Goal: Task Accomplishment & Management: Use online tool/utility

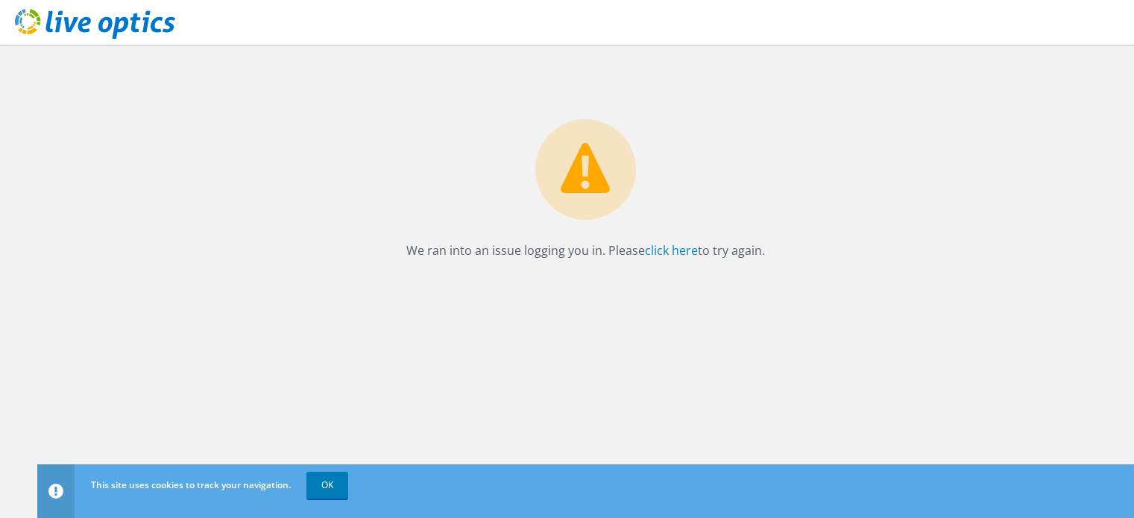
click at [650, 249] on link "click here" at bounding box center [671, 250] width 53 height 16
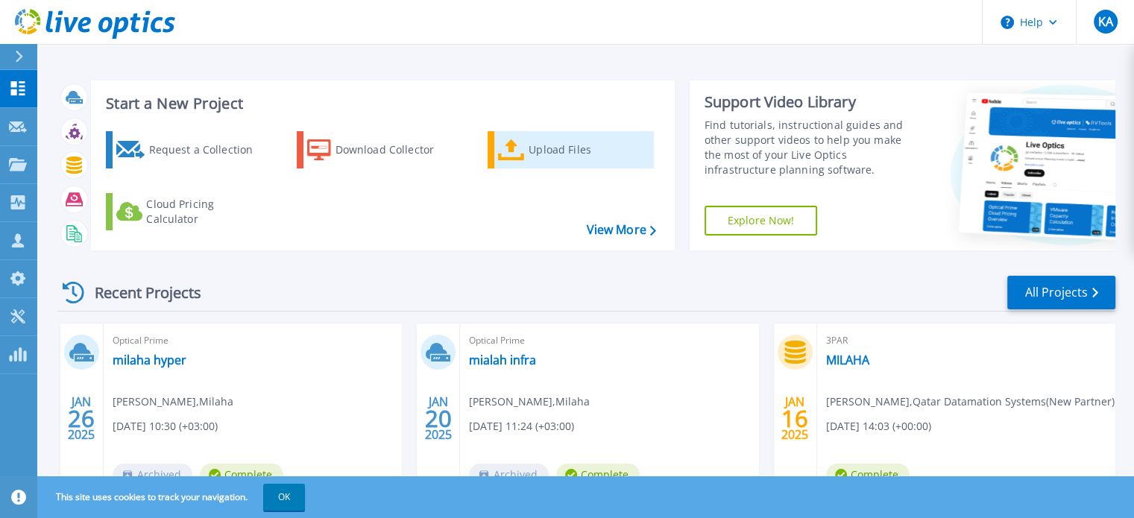
click at [531, 160] on div "Upload Files" at bounding box center [588, 150] width 119 height 30
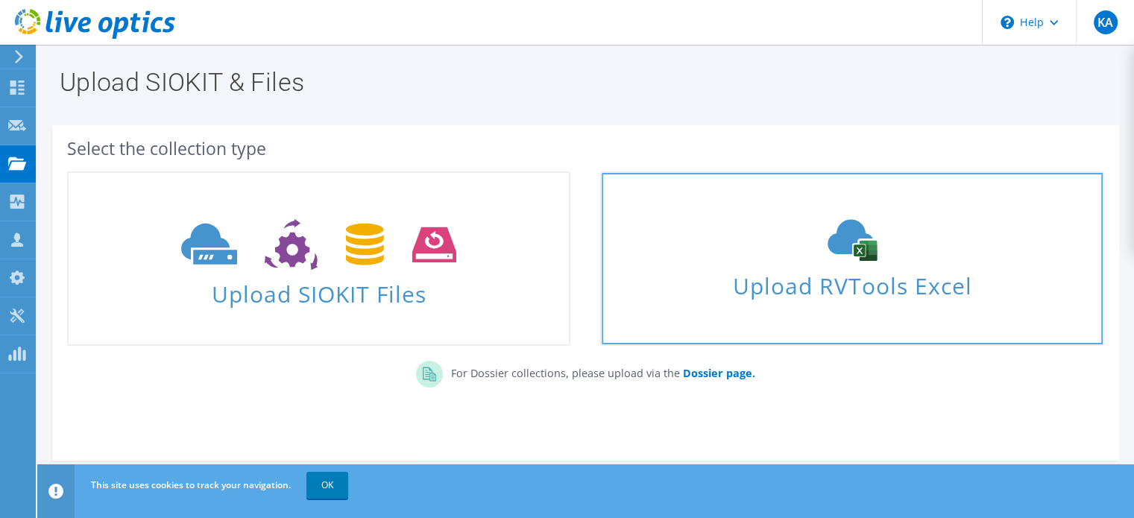
click at [778, 252] on icon at bounding box center [852, 240] width 224 height 42
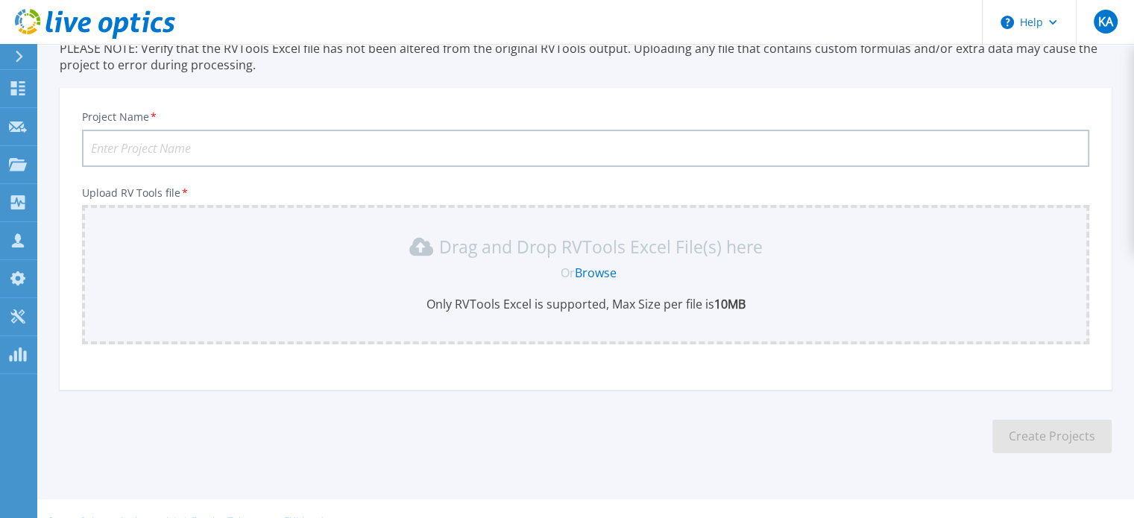
scroll to position [140, 0]
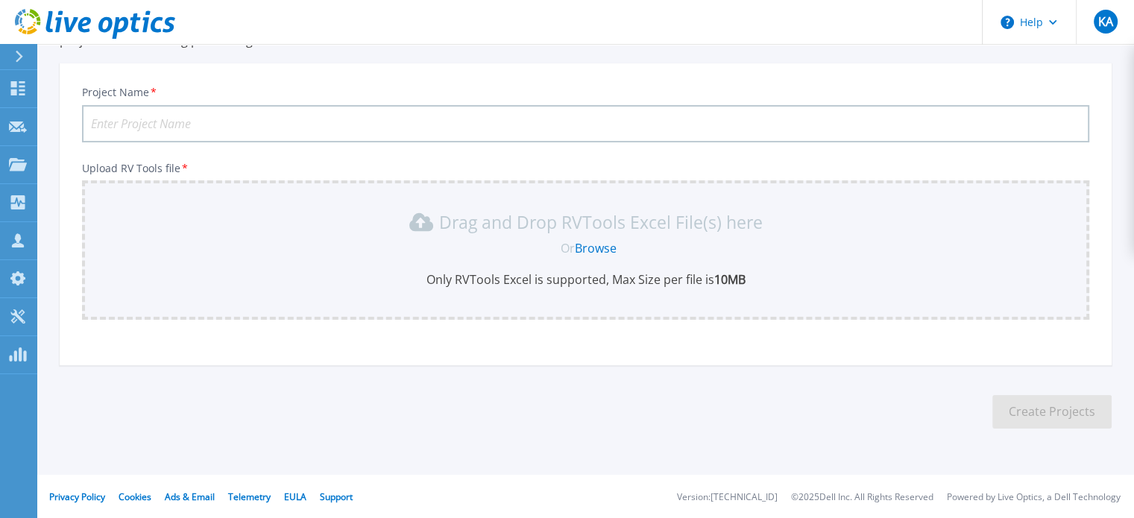
click at [607, 252] on link "Browse" at bounding box center [596, 248] width 42 height 16
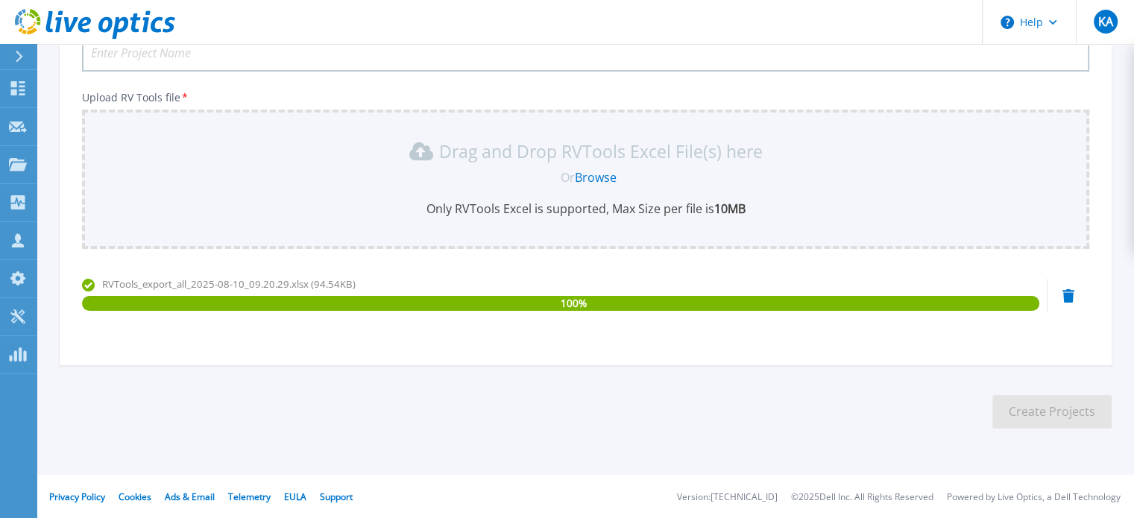
scroll to position [0, 0]
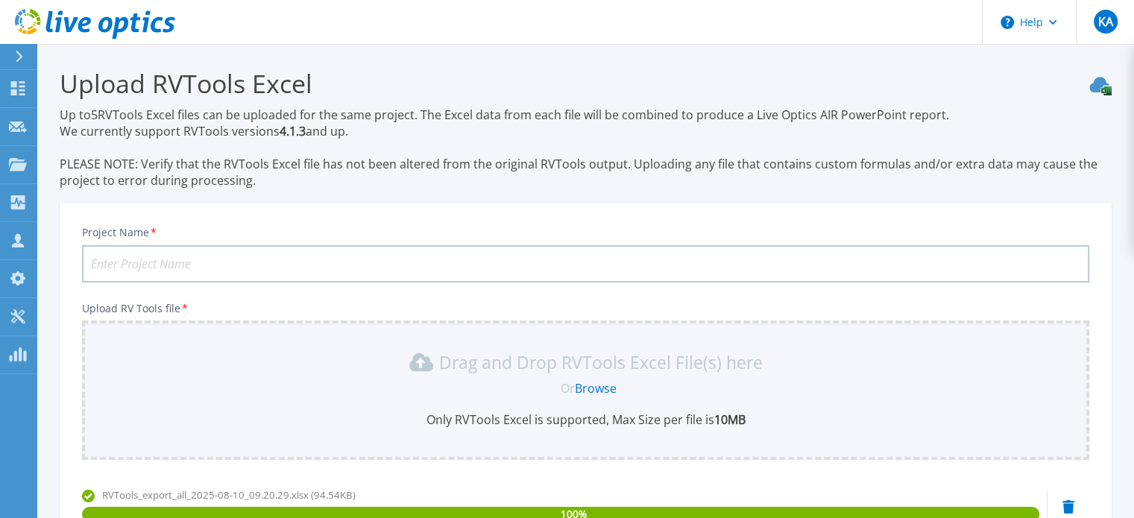
click at [374, 262] on input "Project Name *" at bounding box center [585, 263] width 1007 height 37
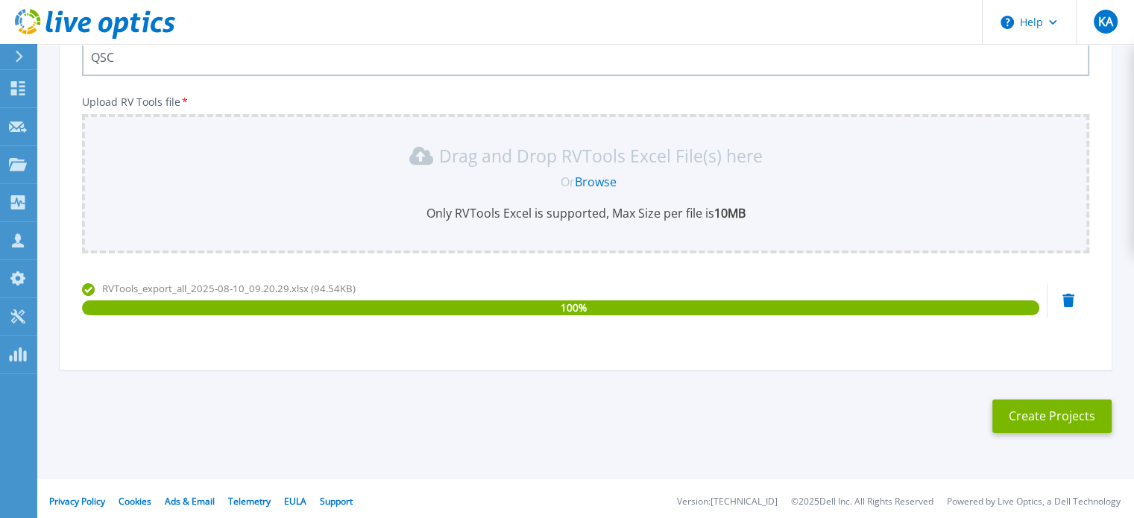
scroll to position [211, 0]
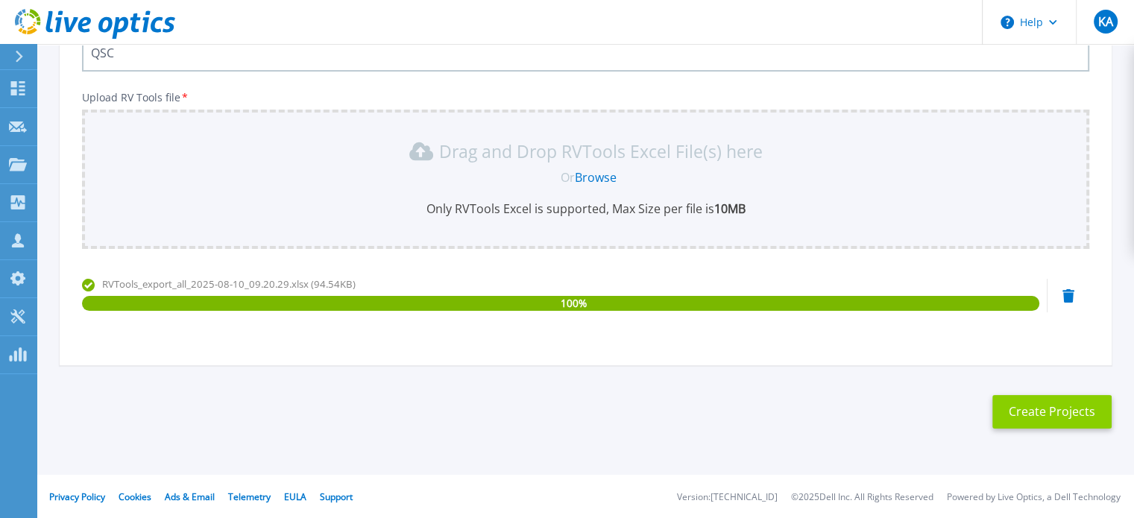
type input "QSC"
click at [1038, 412] on button "Create Projects" at bounding box center [1051, 412] width 119 height 34
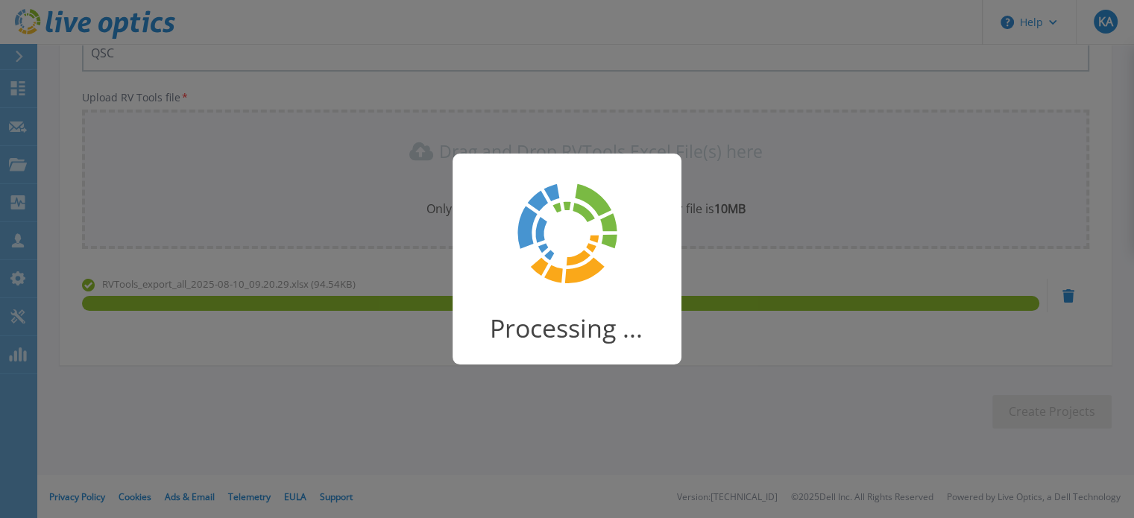
scroll to position [189, 0]
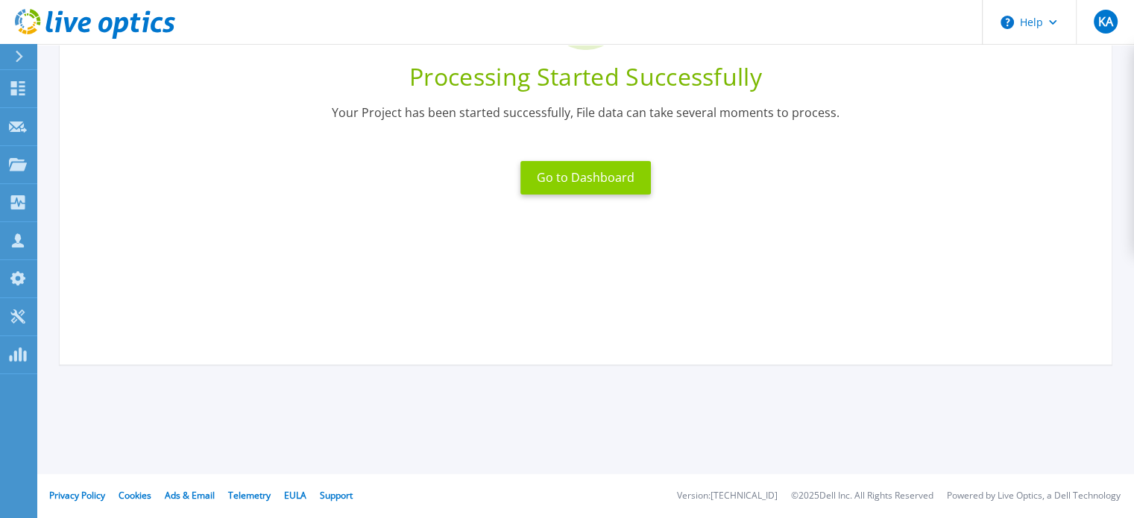
click at [602, 173] on button "Go to Dashboard" at bounding box center [585, 178] width 130 height 34
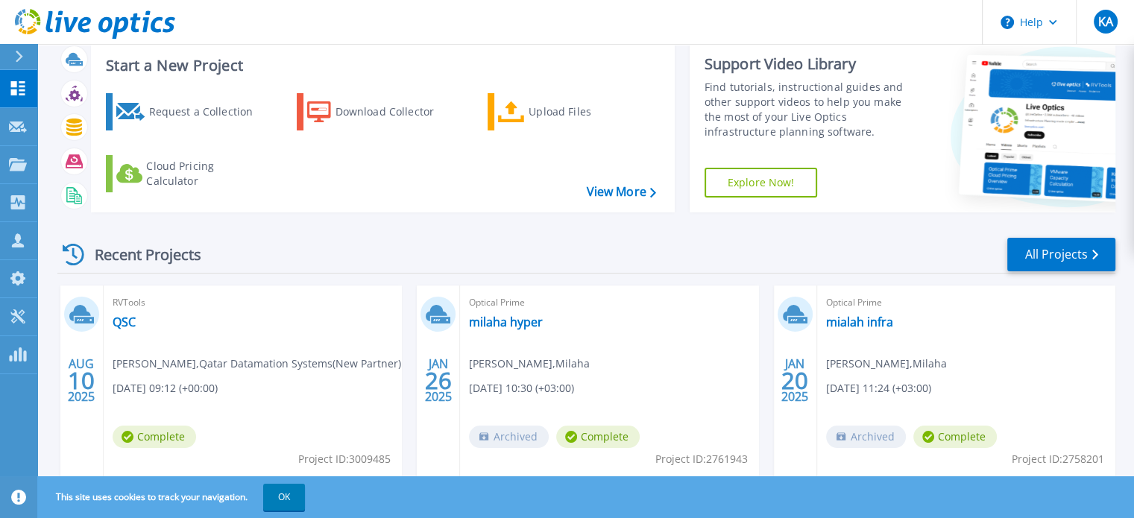
scroll to position [75, 0]
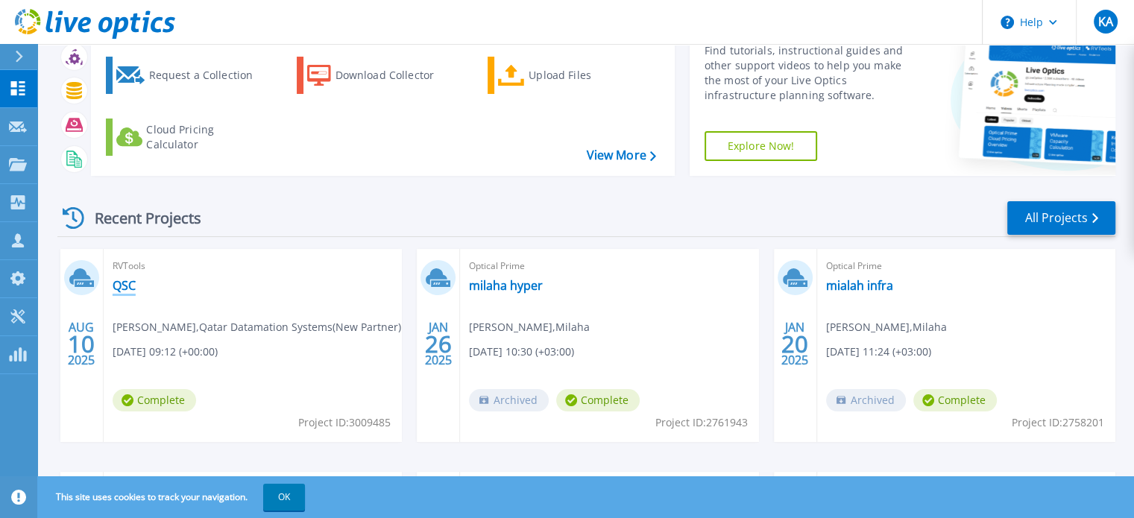
click at [133, 286] on link "QSC" at bounding box center [124, 285] width 23 height 15
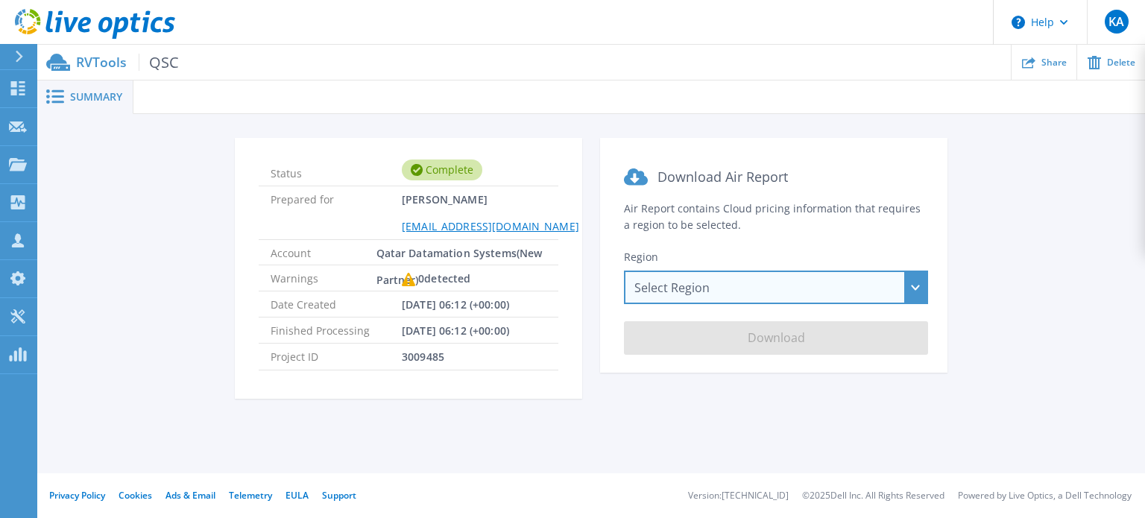
click at [697, 286] on div "Select Region Asia Pacific (Hong Kong) Asia Pacific (Mumbai) Asia Pacific (Seou…" at bounding box center [776, 288] width 304 height 34
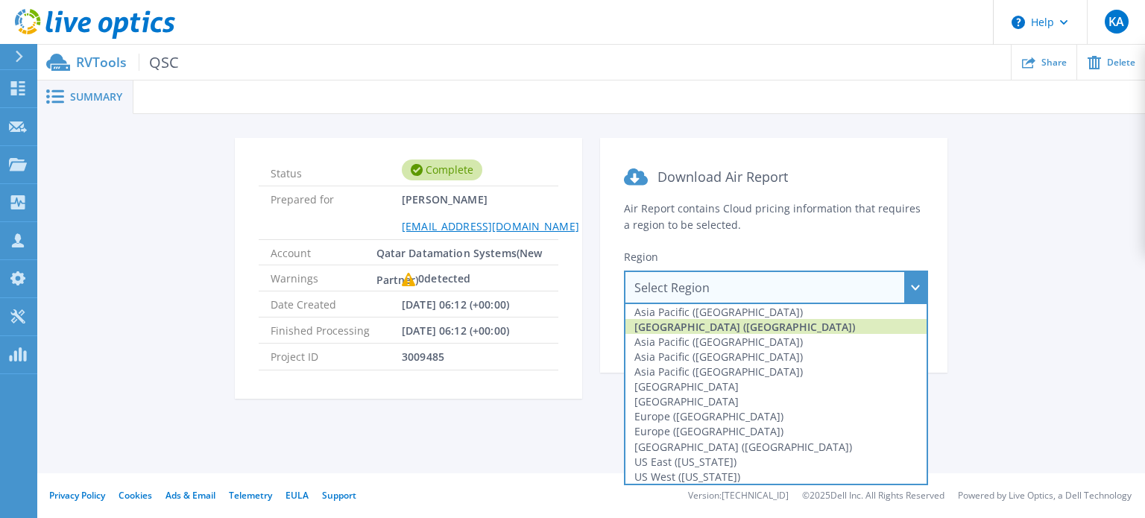
click at [769, 329] on div "Asia Pacific (Mumbai)" at bounding box center [776, 326] width 301 height 15
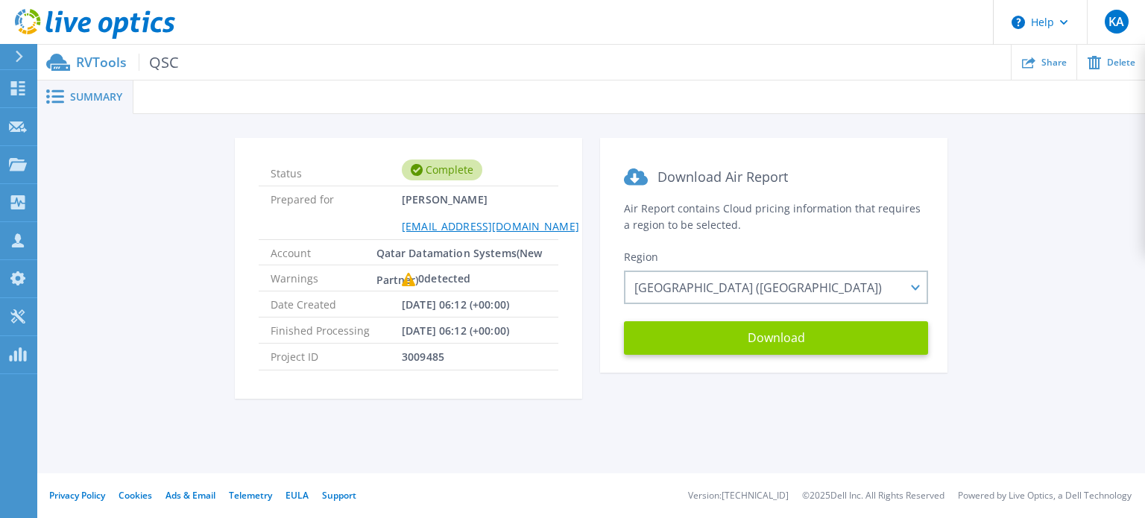
click at [760, 339] on button "Download" at bounding box center [776, 338] width 304 height 34
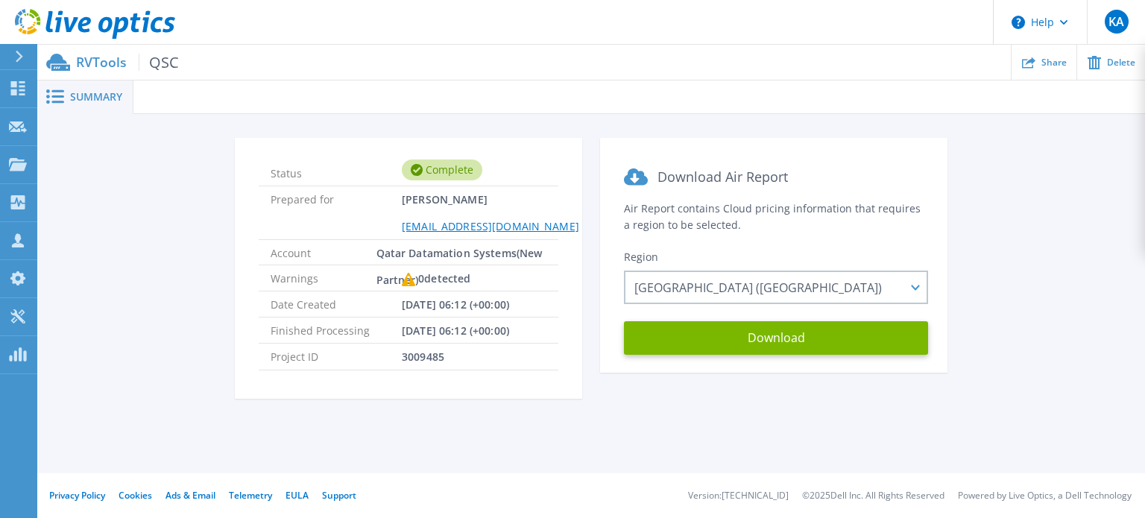
click at [80, 98] on span "Summary" at bounding box center [96, 97] width 52 height 10
click at [55, 95] on icon at bounding box center [55, 96] width 18 height 14
click at [167, 68] on span "QSC" at bounding box center [159, 62] width 40 height 17
click at [21, 95] on div at bounding box center [18, 89] width 18 height 16
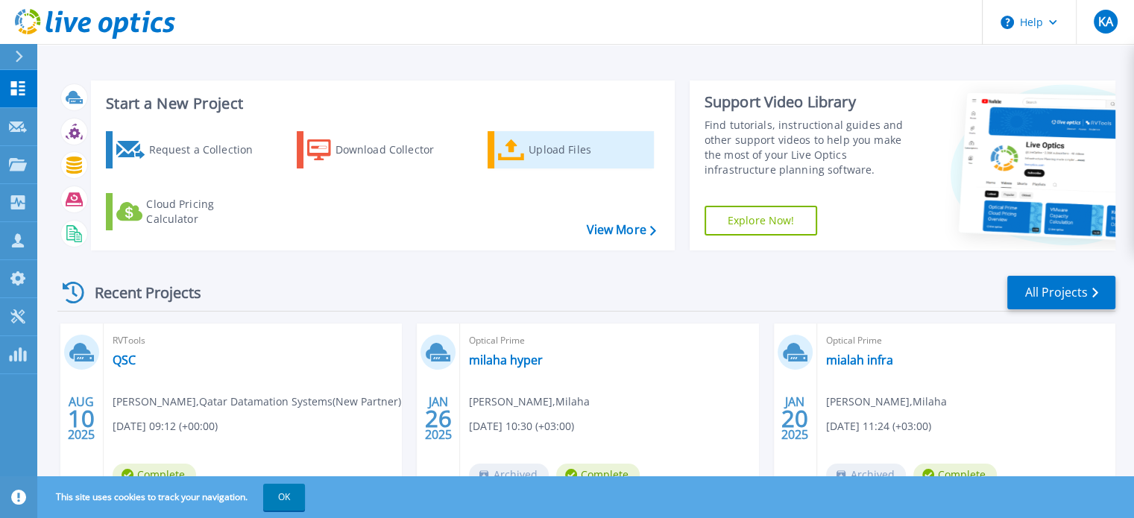
click at [567, 157] on div "Upload Files" at bounding box center [588, 150] width 119 height 30
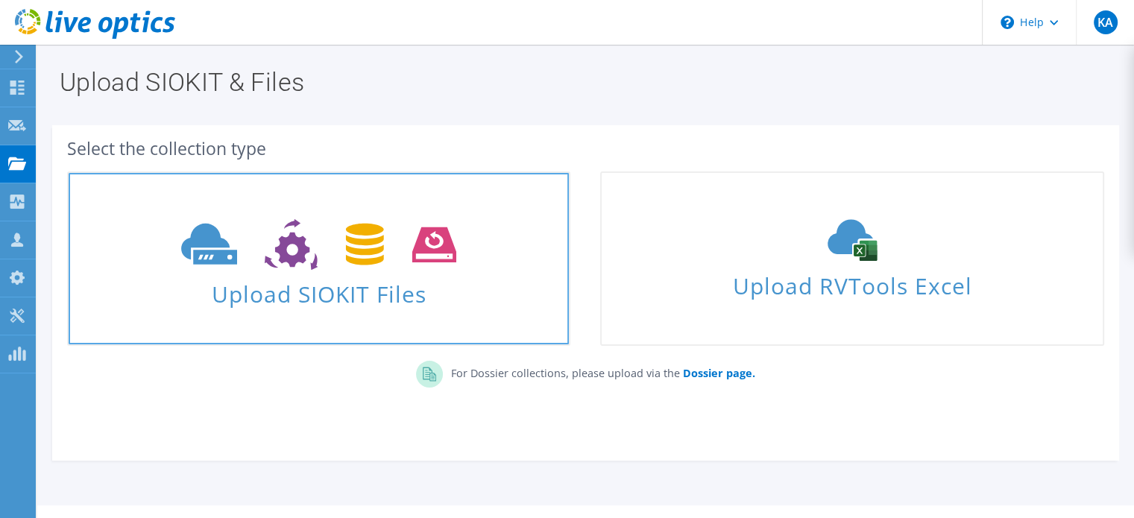
click at [400, 270] on span at bounding box center [319, 243] width 500 height 63
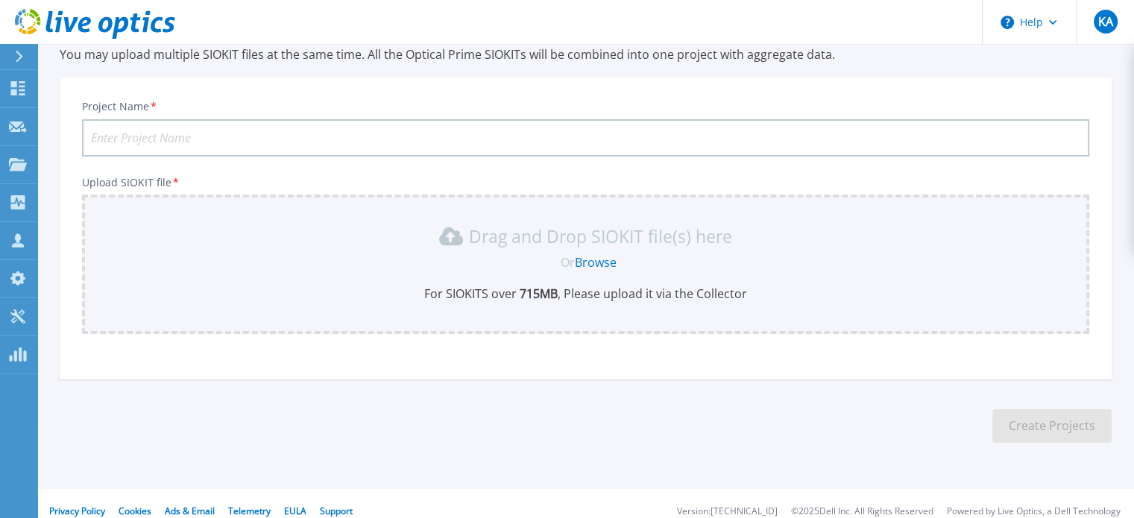
scroll to position [75, 0]
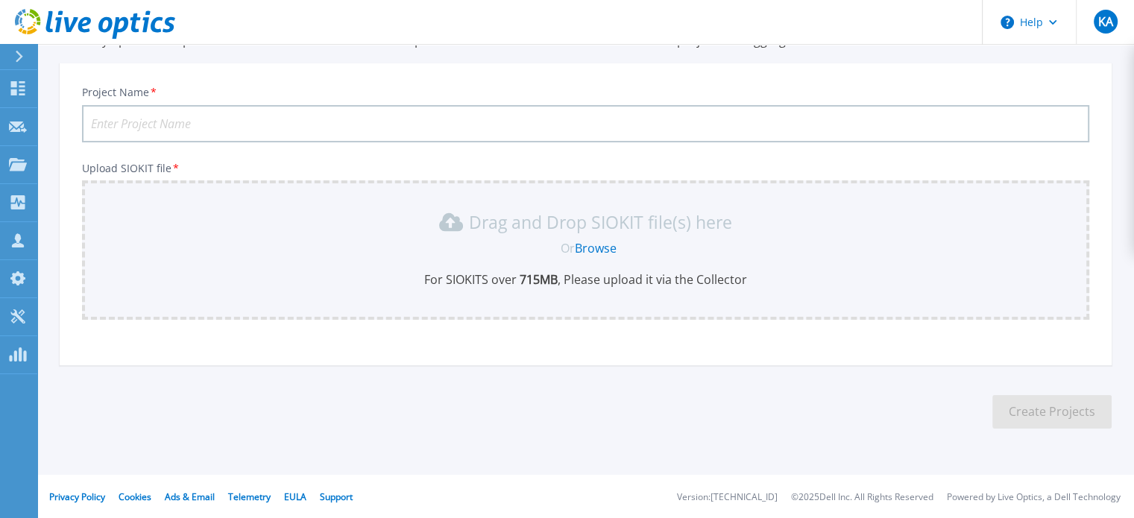
click at [594, 248] on link "Browse" at bounding box center [596, 248] width 42 height 16
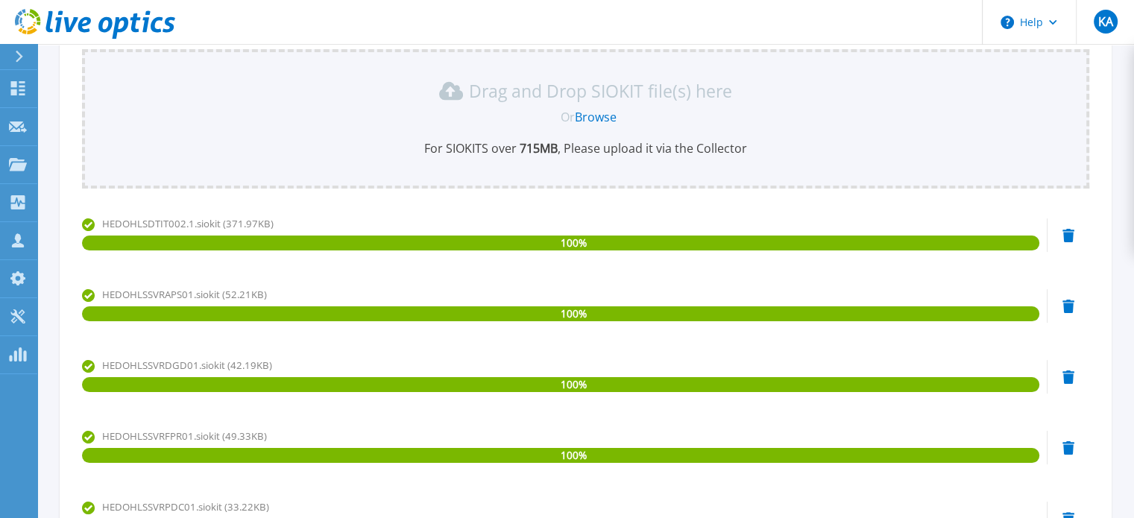
scroll to position [0, 0]
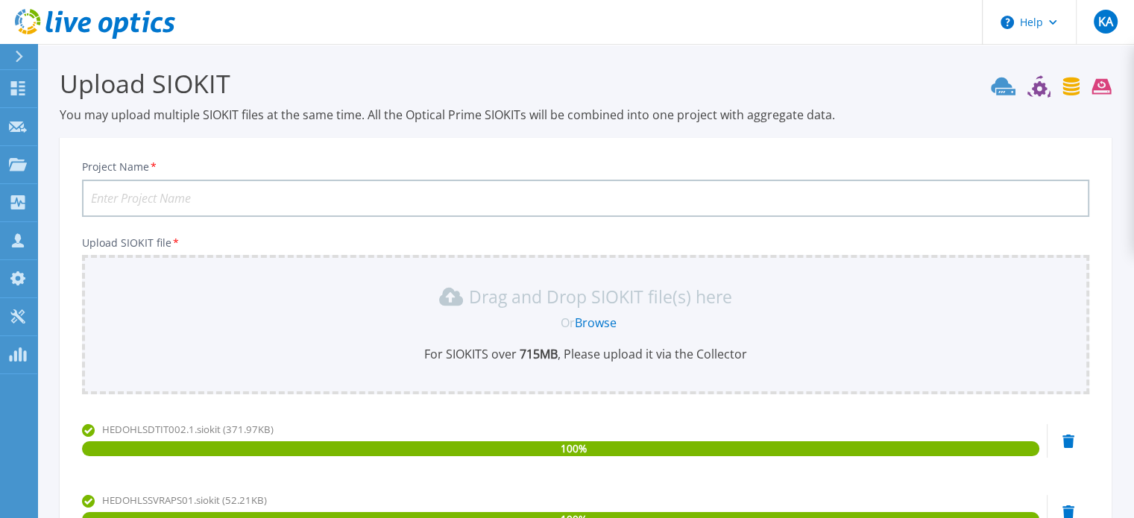
click at [268, 189] on input "Project Name *" at bounding box center [585, 198] width 1007 height 37
click at [191, 196] on input "Project Name *" at bounding box center [585, 198] width 1007 height 37
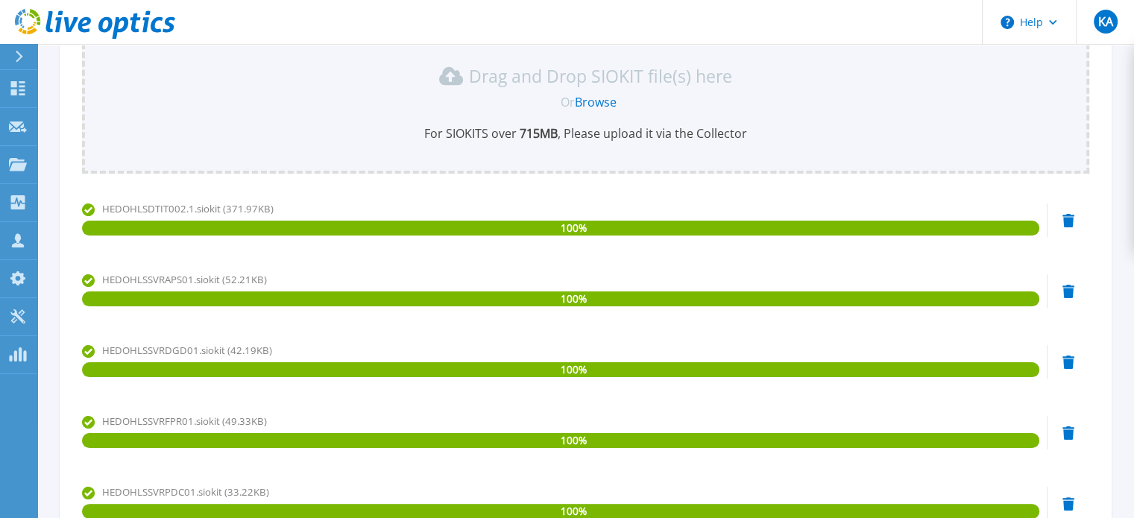
scroll to position [429, 0]
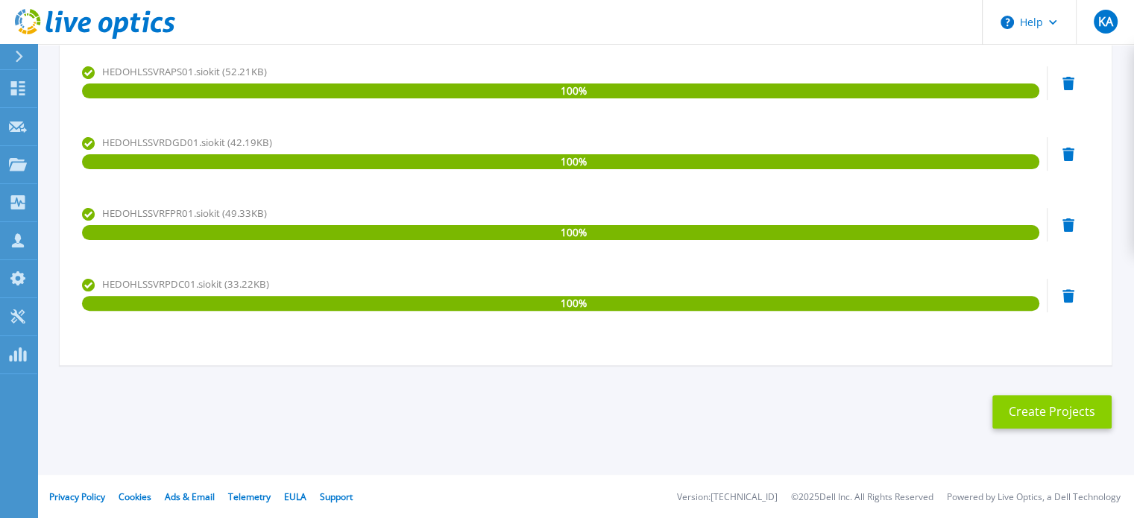
type input "STAYBRIDGE"
click at [1073, 413] on button "Create Projects" at bounding box center [1051, 412] width 119 height 34
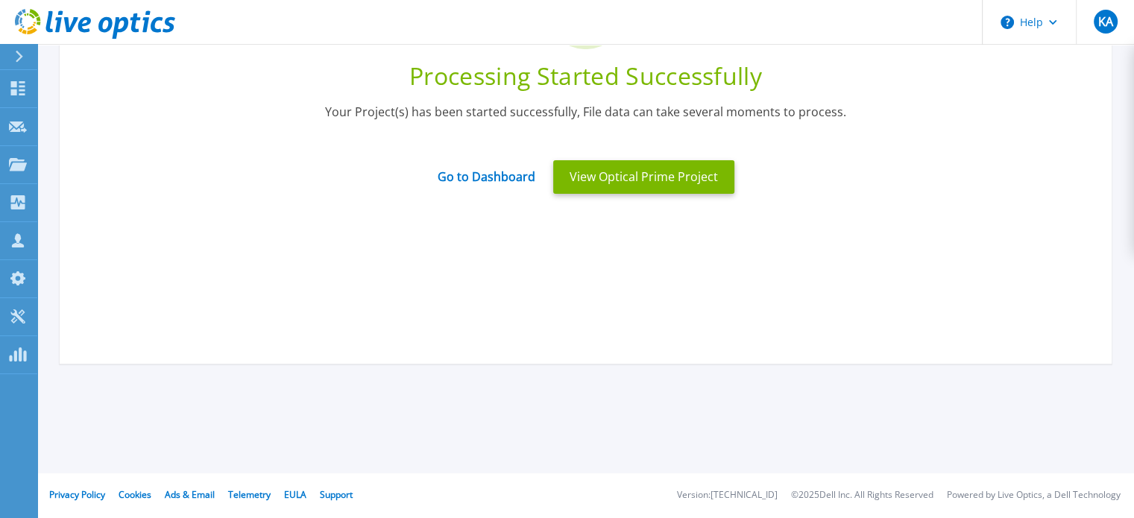
scroll to position [189, 0]
click at [457, 182] on link "Go to Dashboard" at bounding box center [487, 172] width 98 height 29
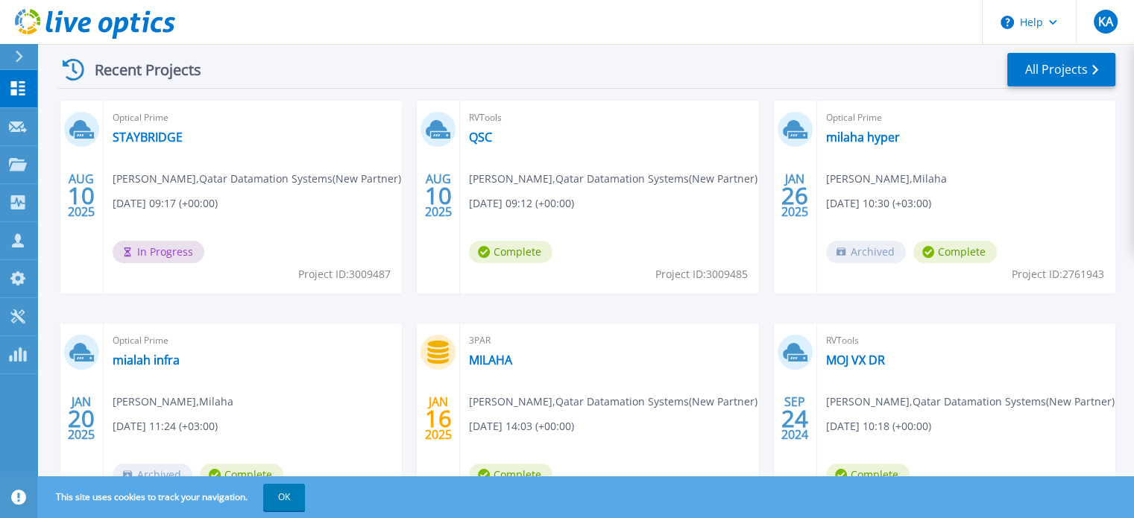
scroll to position [224, 0]
click at [483, 136] on link "QSC" at bounding box center [480, 136] width 23 height 15
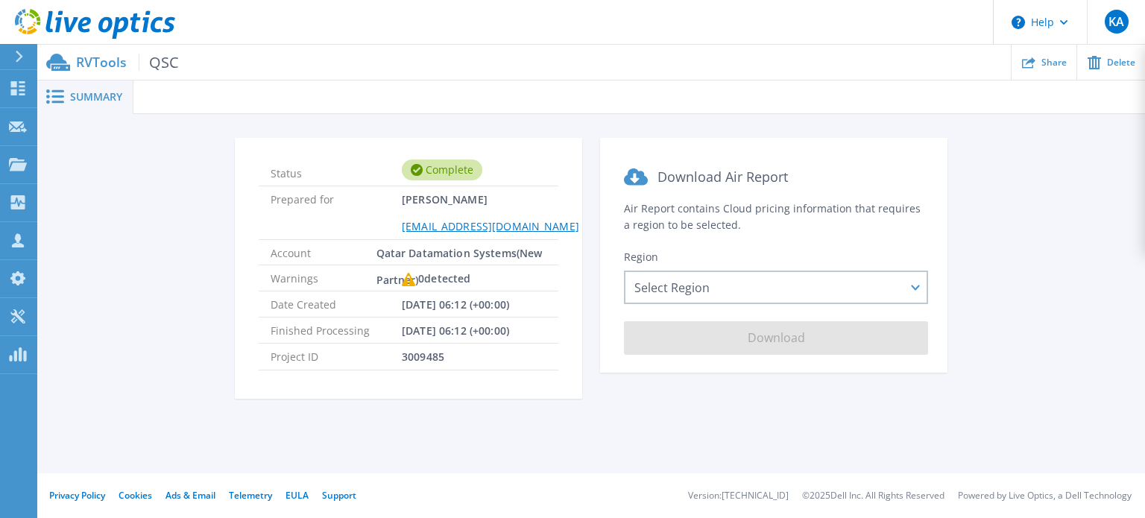
click at [43, 95] on span at bounding box center [53, 96] width 33 height 14
click at [48, 95] on icon at bounding box center [55, 96] width 18 height 14
click at [15, 86] on icon at bounding box center [18, 88] width 14 height 14
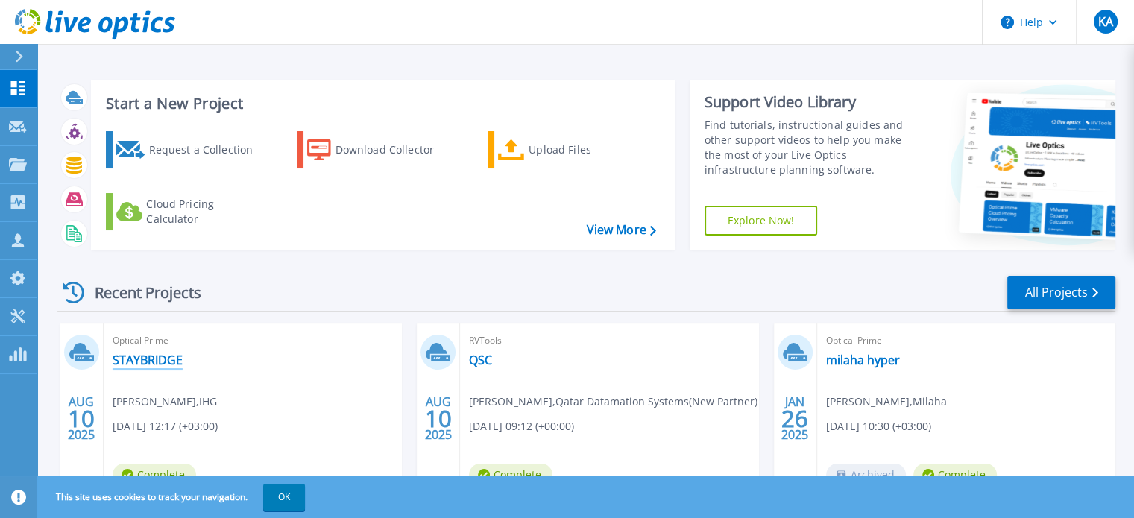
click at [173, 361] on link "STAYBRIDGE" at bounding box center [148, 360] width 70 height 15
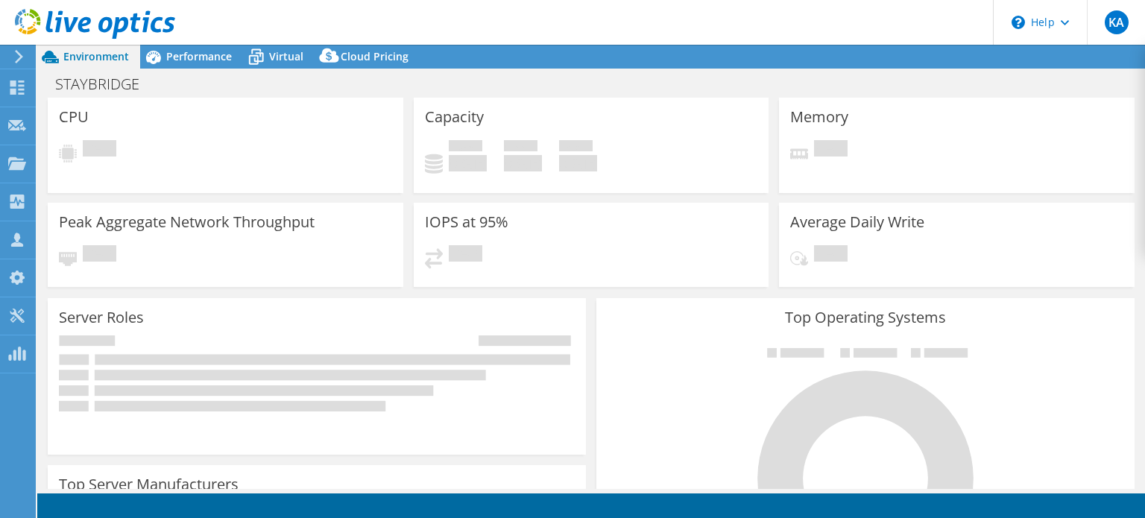
select select "USD"
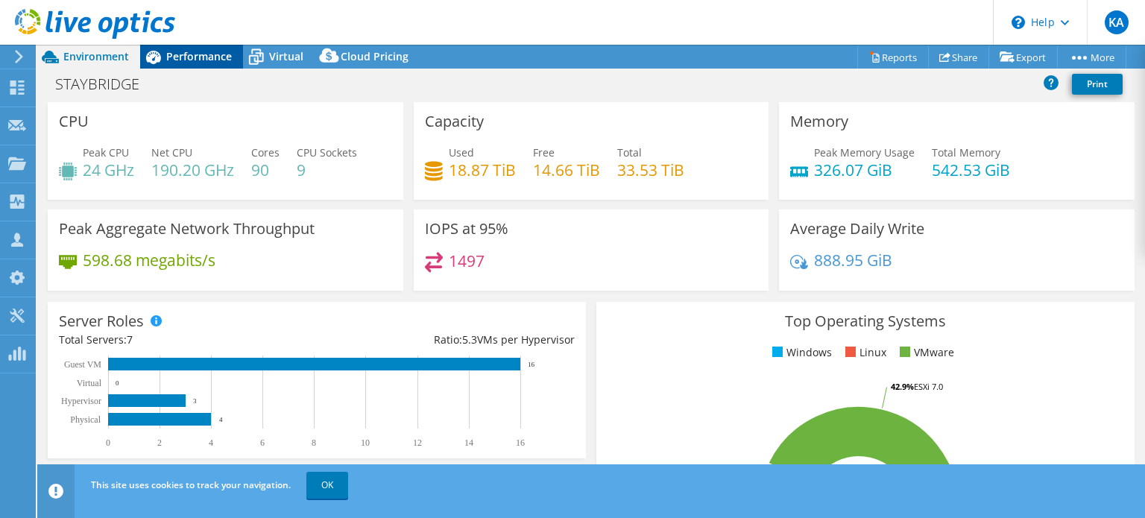
click at [190, 62] on span "Performance" at bounding box center [199, 56] width 66 height 14
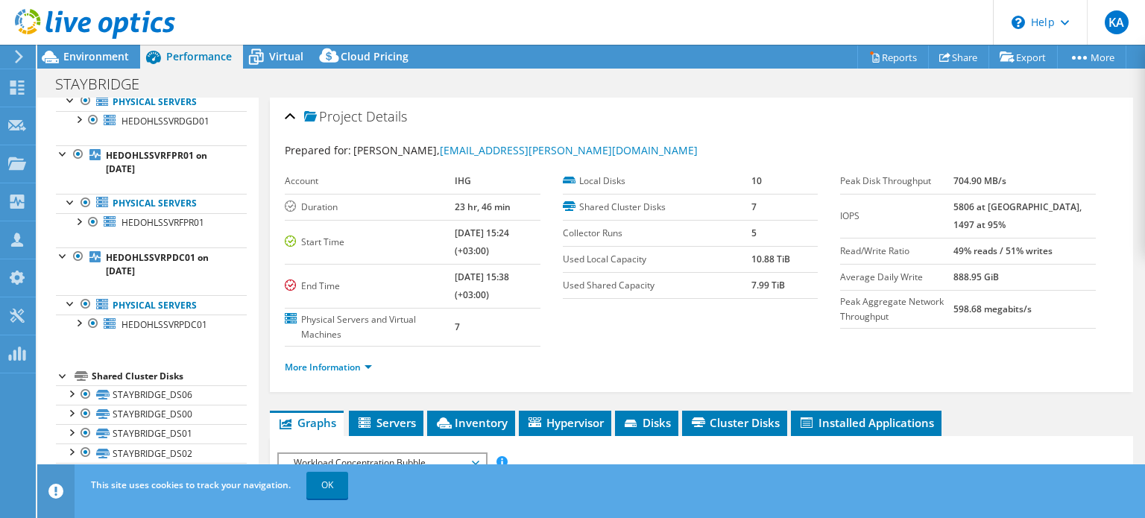
scroll to position [359, 0]
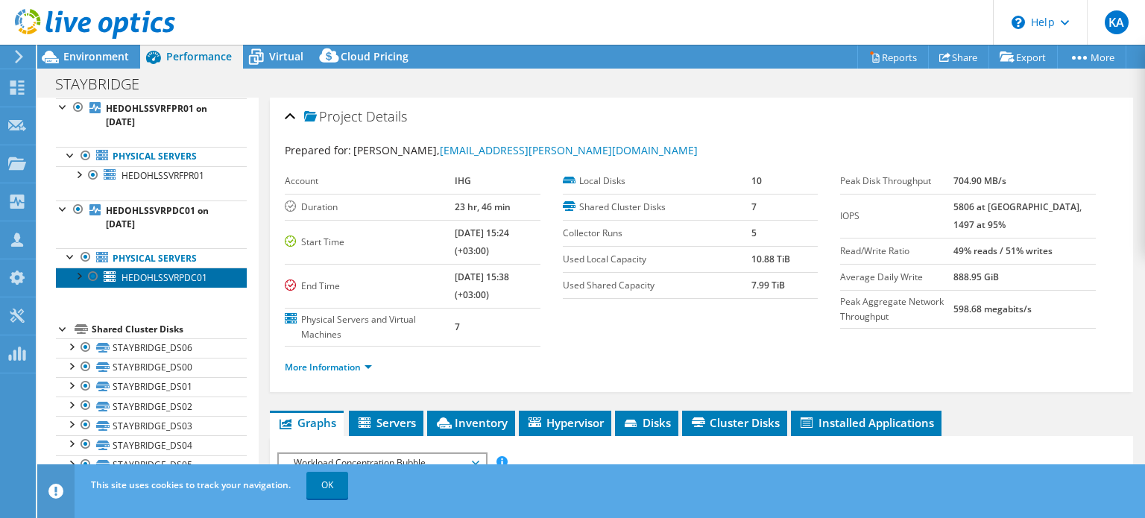
click at [157, 281] on link "HEDOHLSSVRPDC01" at bounding box center [151, 277] width 191 height 19
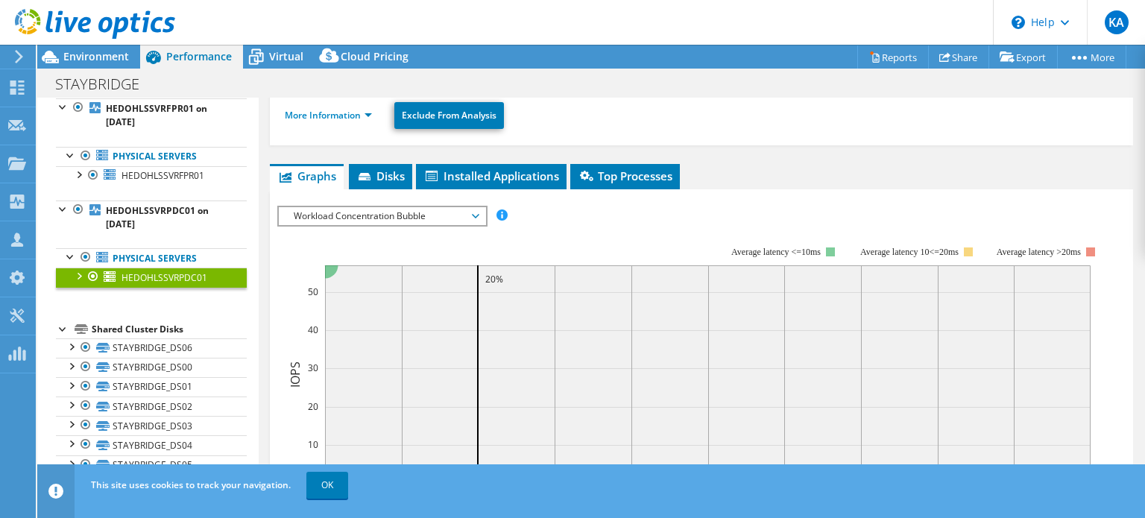
scroll to position [224, 0]
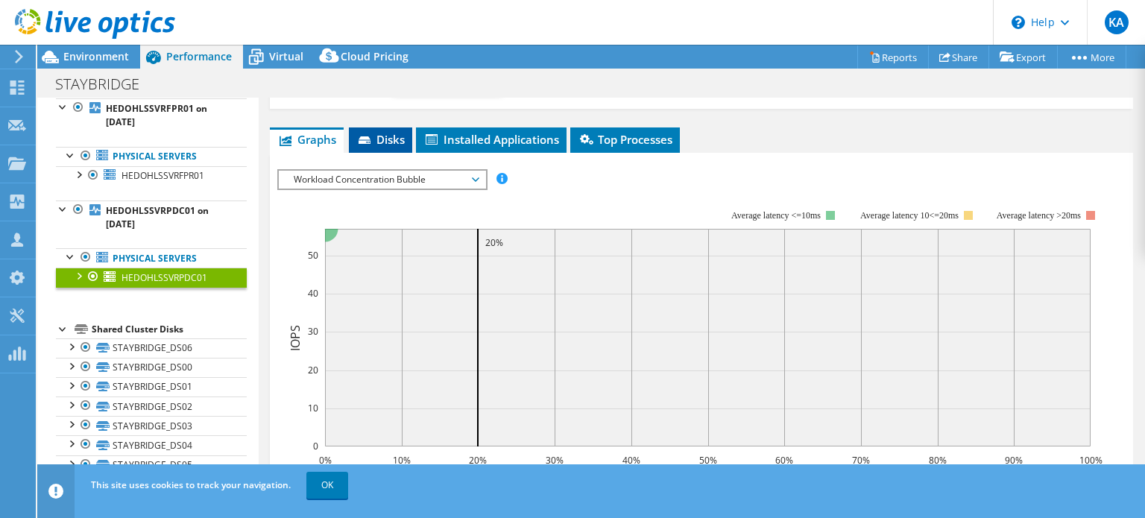
click at [382, 143] on span "Disks" at bounding box center [380, 139] width 48 height 15
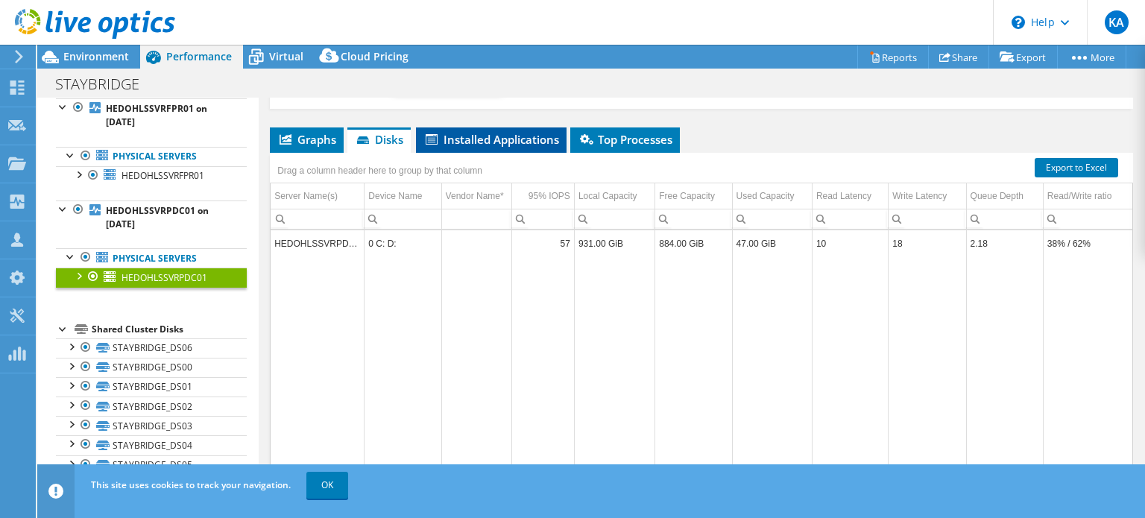
click at [491, 140] on span "Installed Applications" at bounding box center [492, 139] width 136 height 15
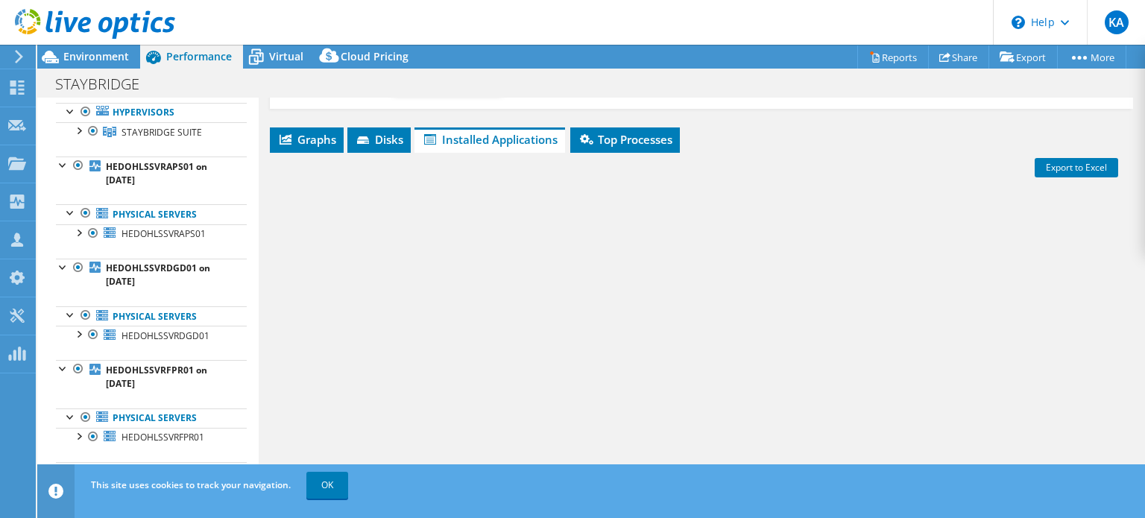
scroll to position [0, 0]
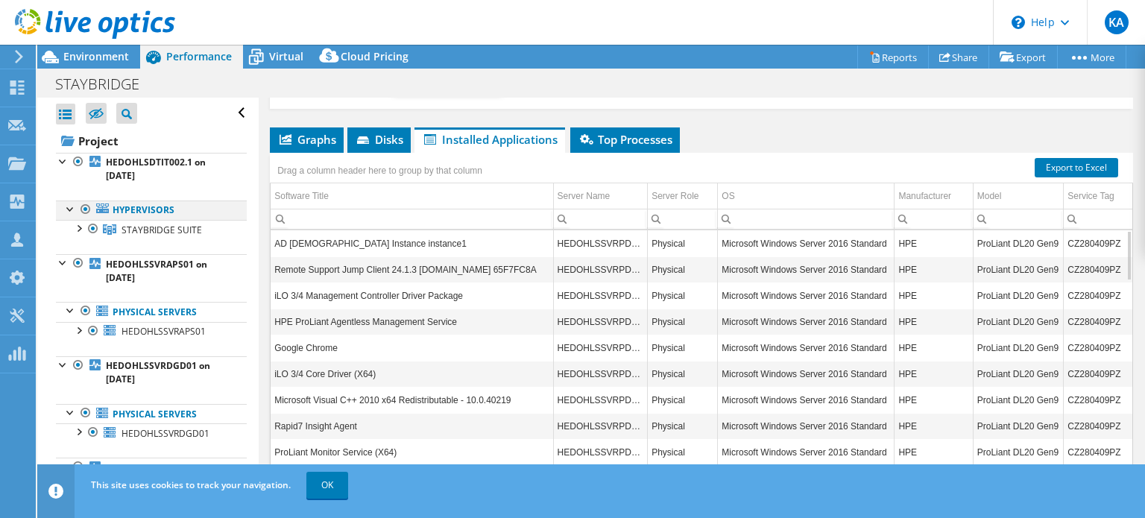
click at [67, 209] on div at bounding box center [70, 208] width 15 height 15
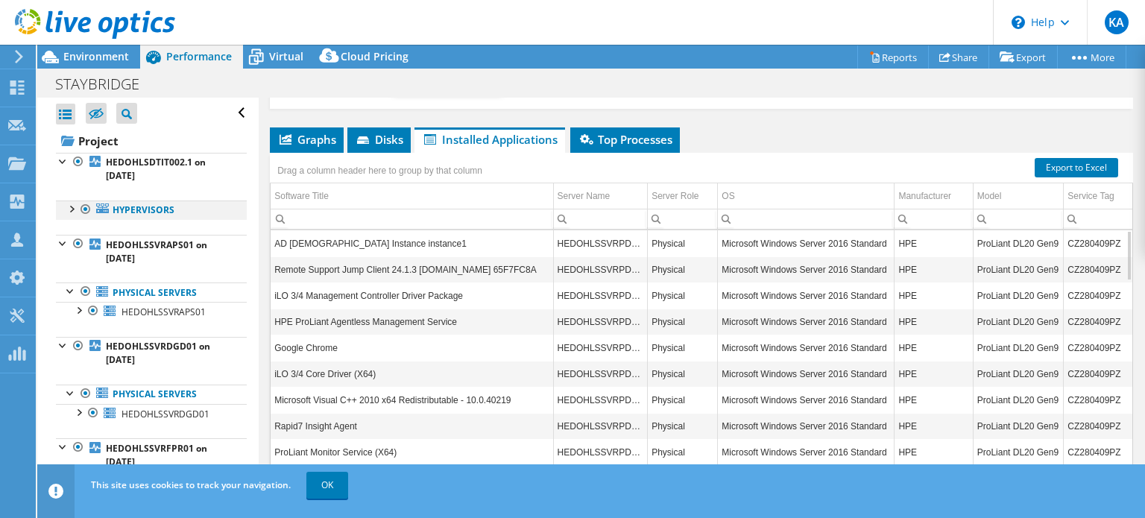
click at [67, 209] on div at bounding box center [70, 208] width 15 height 15
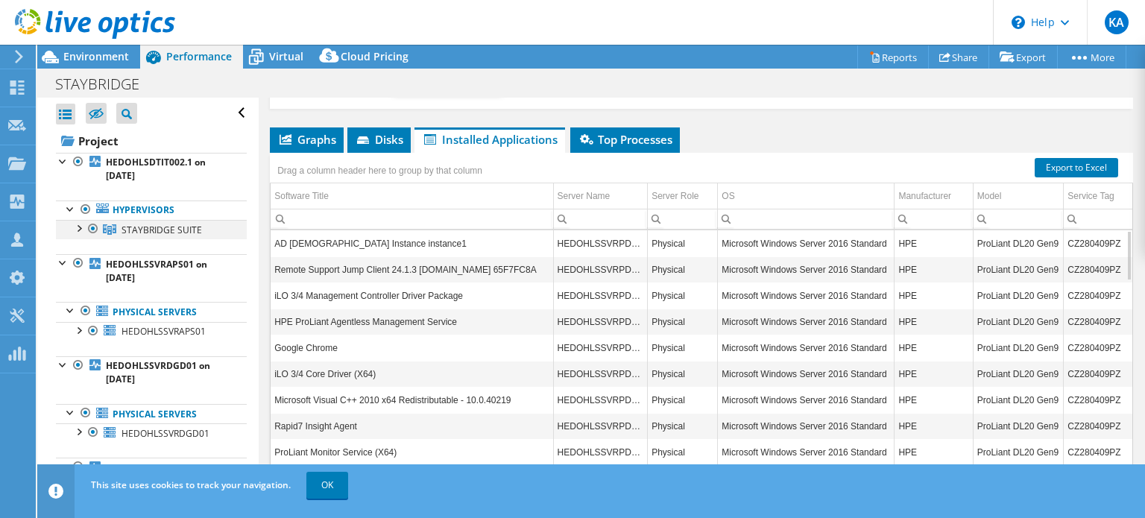
click at [77, 229] on div at bounding box center [78, 227] width 15 height 15
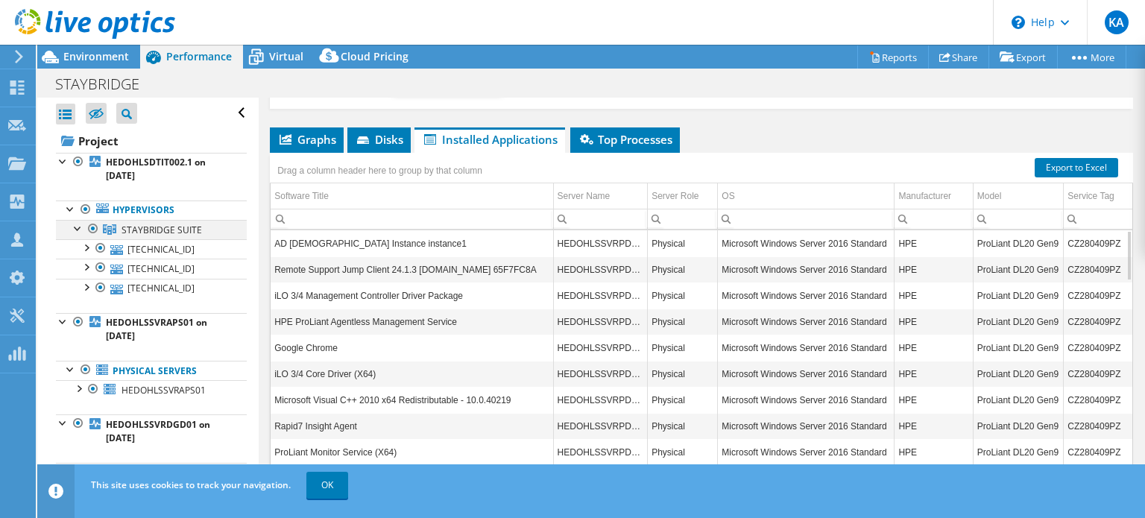
click at [77, 229] on div at bounding box center [78, 227] width 15 height 15
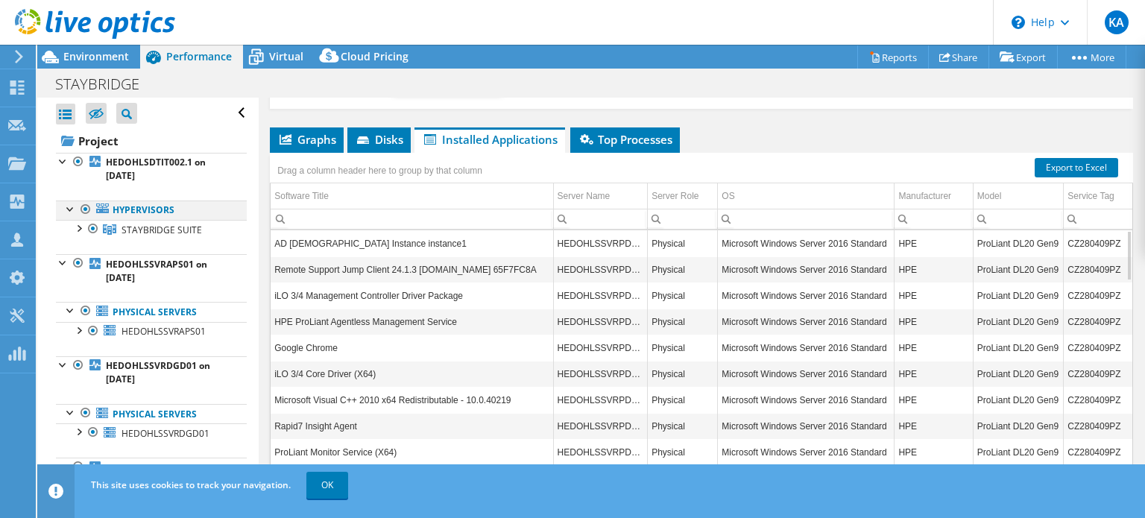
click at [69, 212] on div at bounding box center [70, 208] width 15 height 15
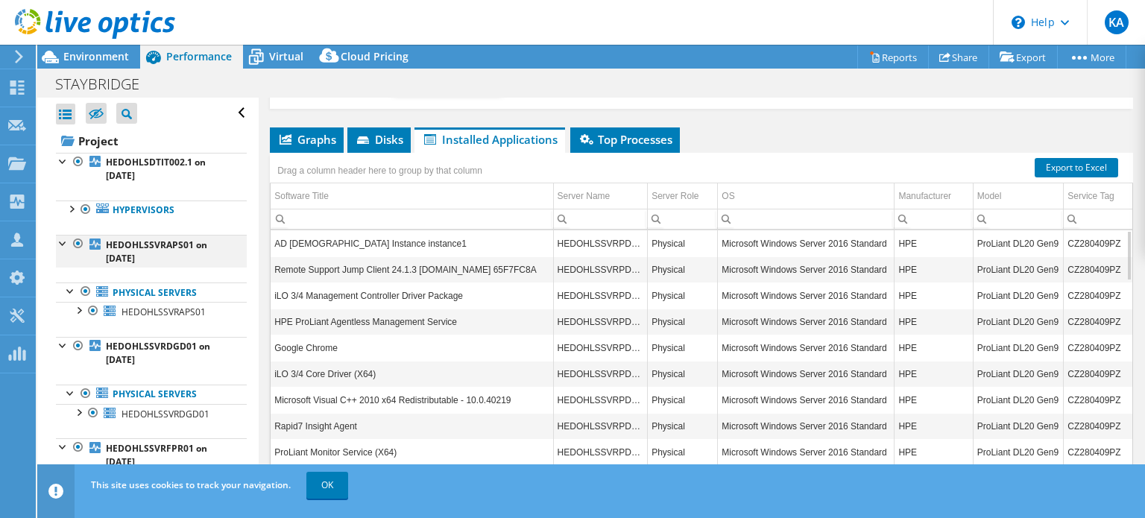
click at [63, 240] on div at bounding box center [63, 242] width 15 height 15
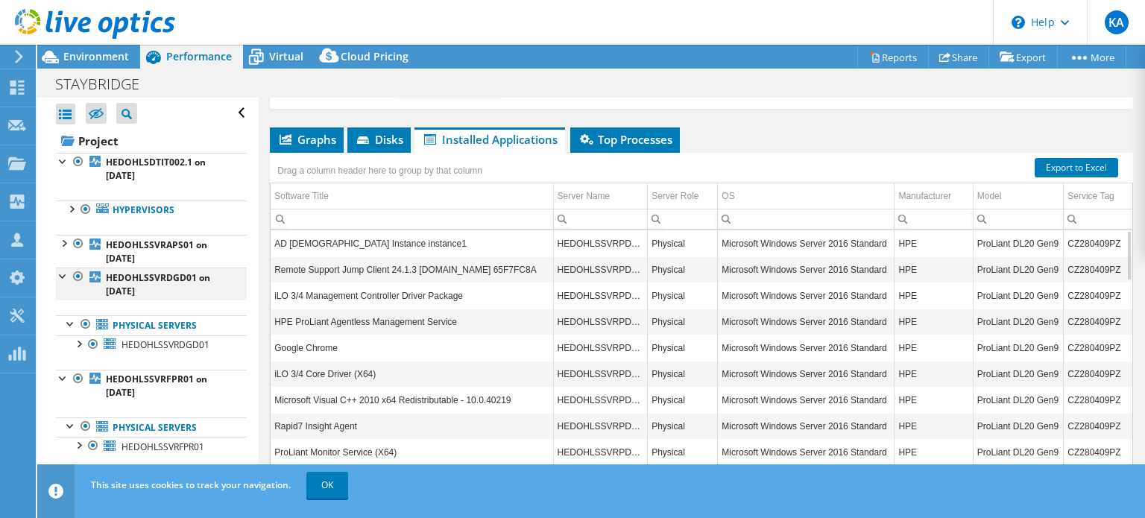
click at [63, 274] on div at bounding box center [63, 275] width 15 height 15
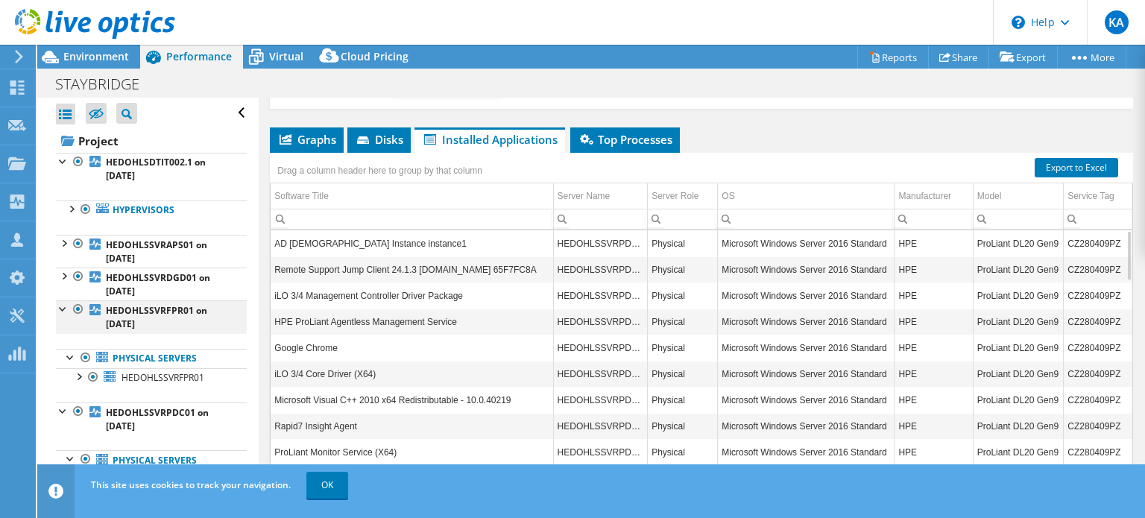
click at [71, 309] on div at bounding box center [78, 309] width 15 height 18
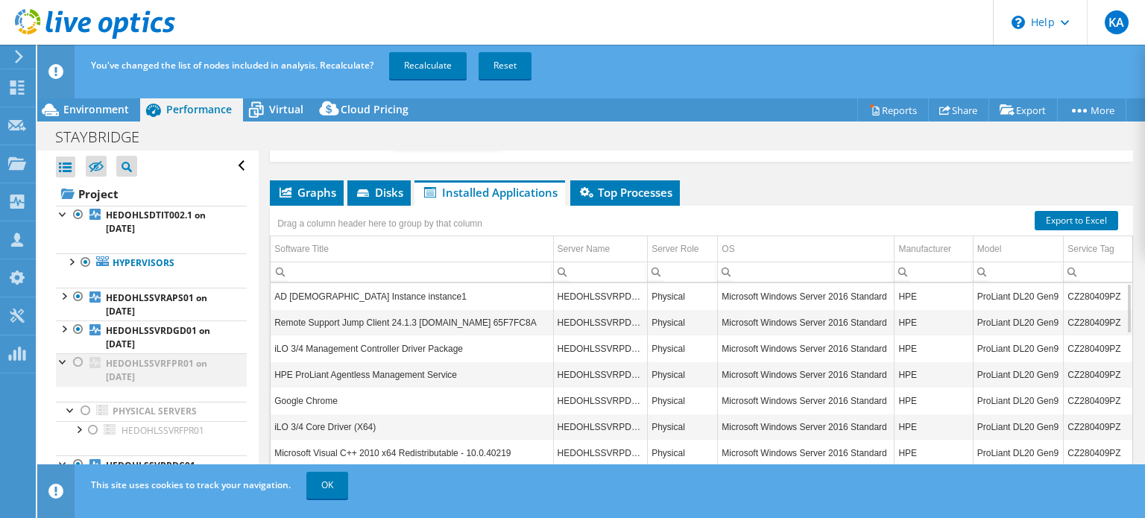
click at [81, 359] on div at bounding box center [78, 362] width 15 height 18
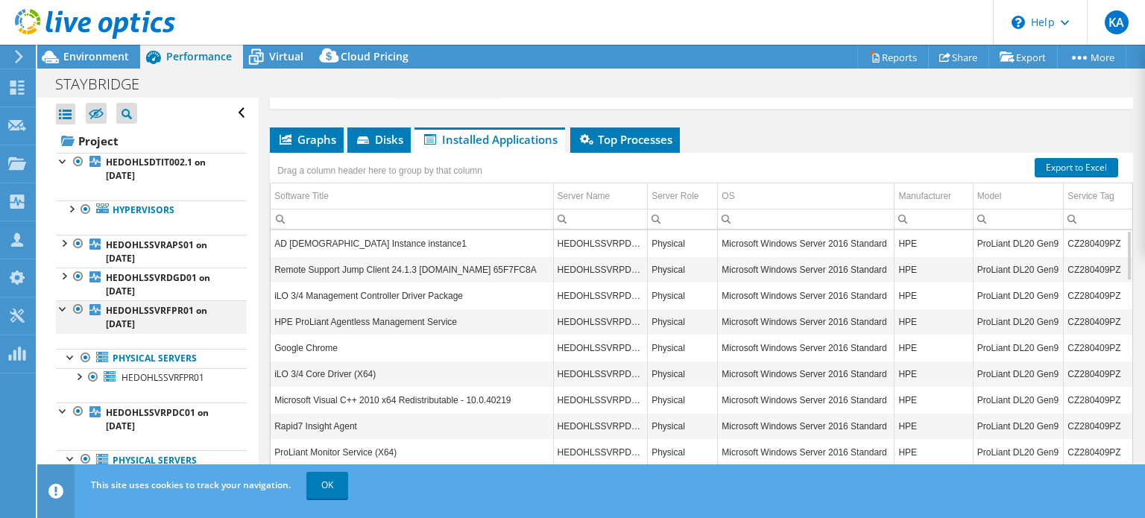
click at [66, 309] on div at bounding box center [63, 307] width 15 height 15
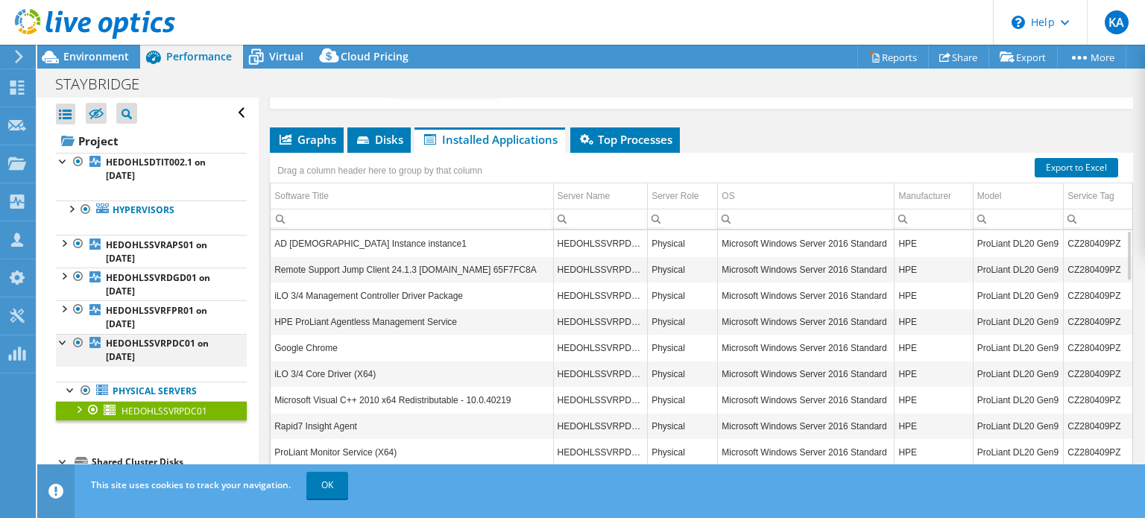
click at [66, 339] on div at bounding box center [63, 341] width 15 height 15
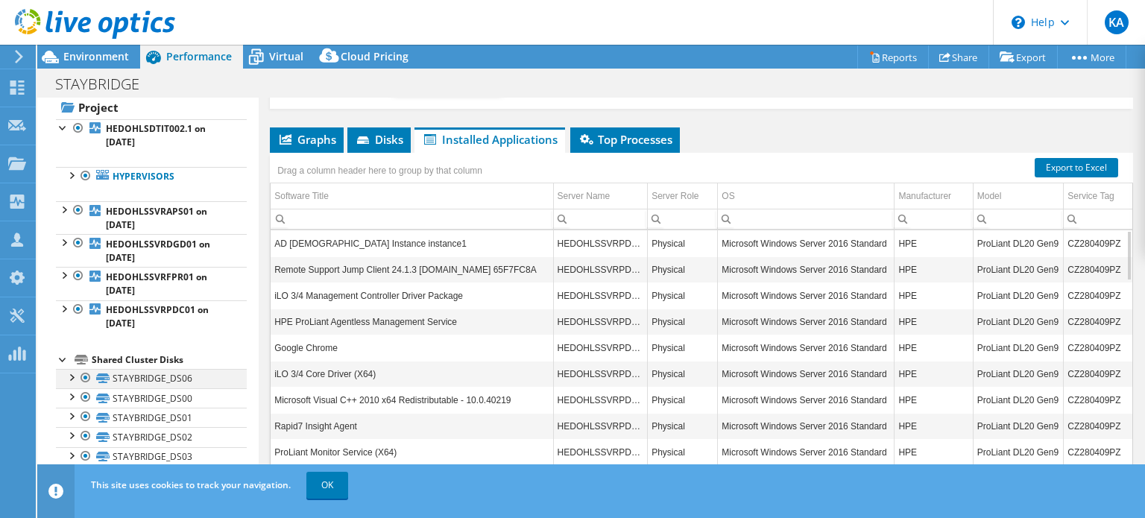
scroll to position [66, 0]
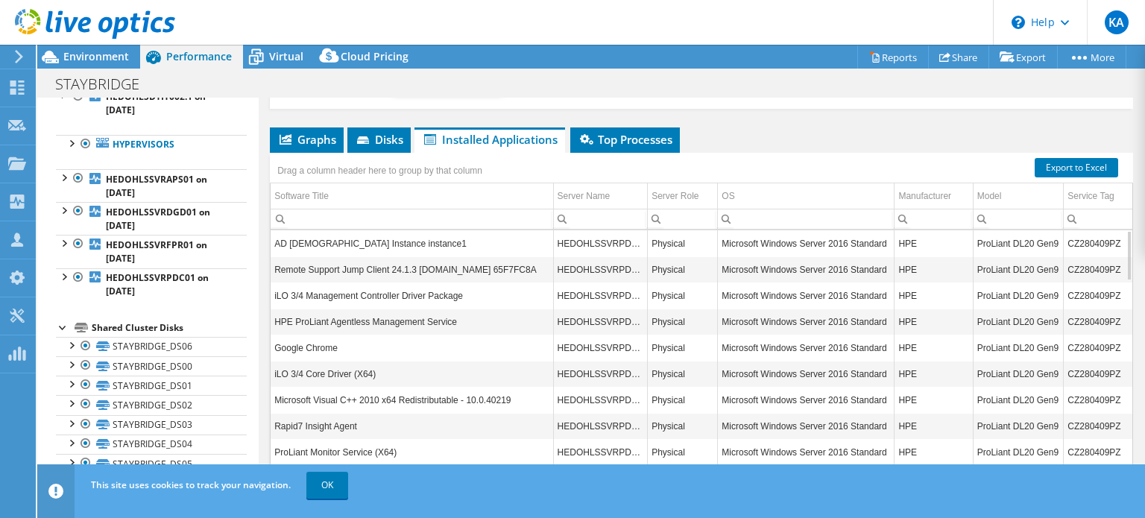
click at [60, 324] on div at bounding box center [63, 326] width 15 height 15
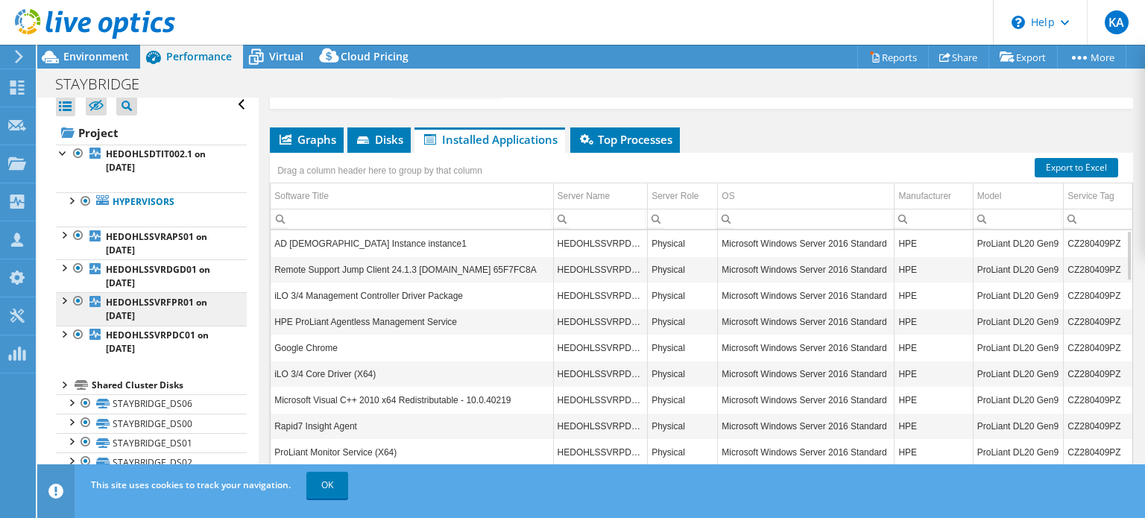
scroll to position [0, 0]
